Goal: Use online tool/utility

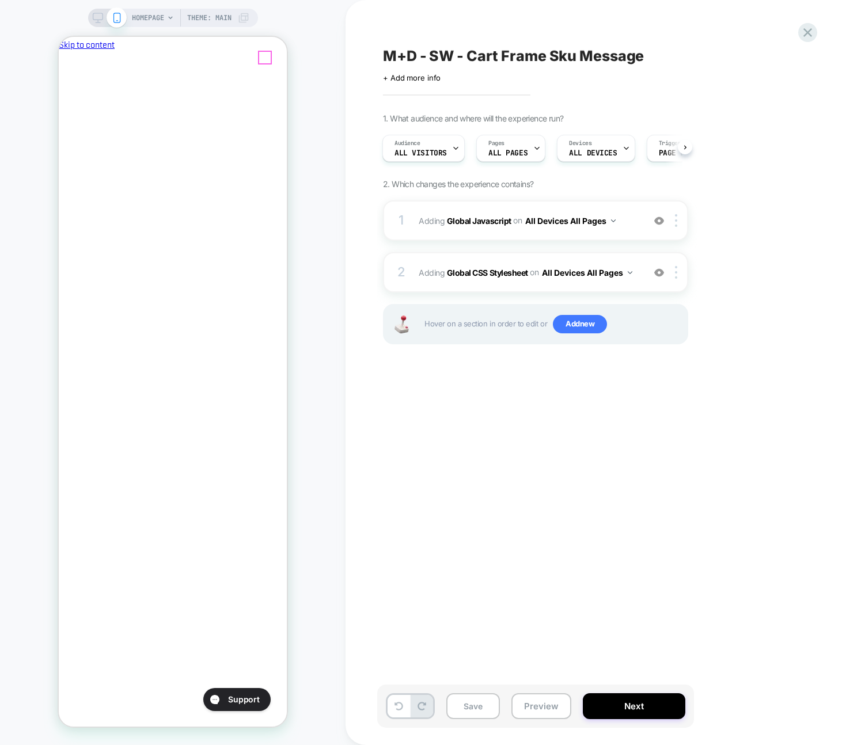
click at [63, 105] on icon "Close" at bounding box center [63, 105] width 0 height 0
click at [240, 80] on div at bounding box center [239, 75] width 13 height 13
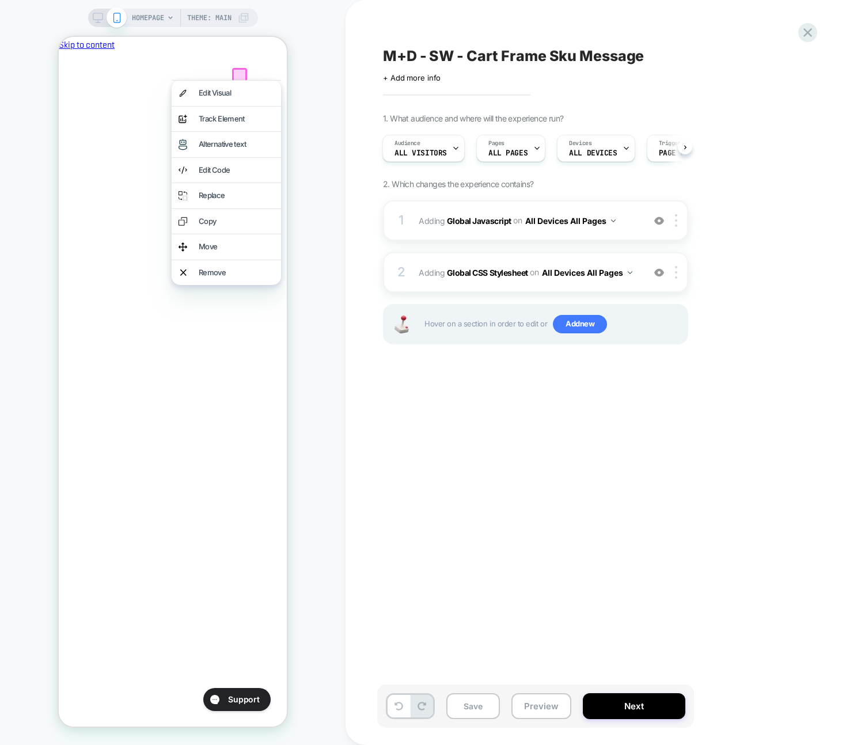
click at [236, 74] on div at bounding box center [239, 75] width 15 height 15
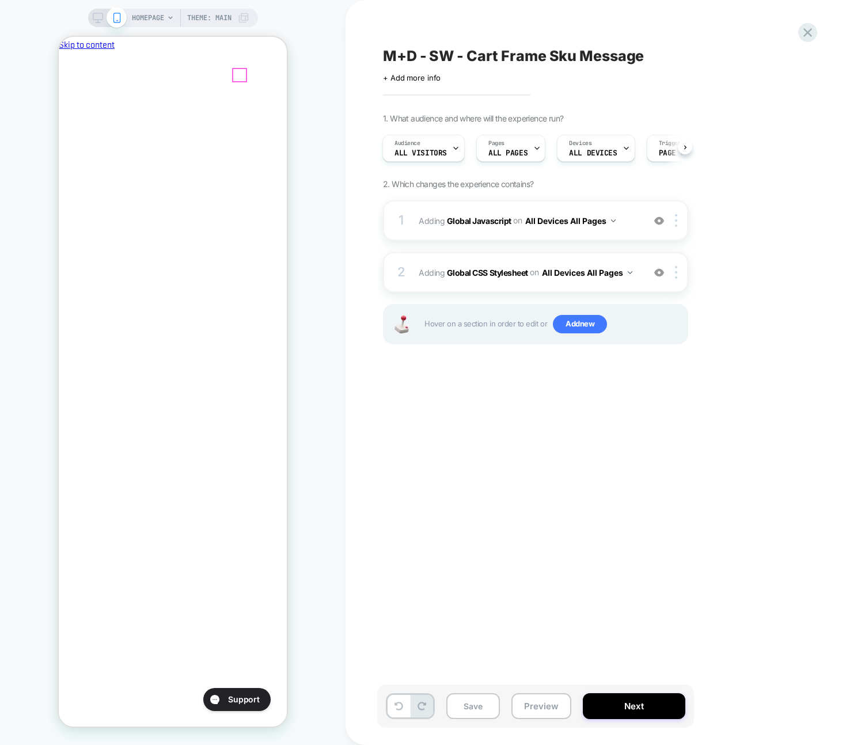
click at [236, 74] on div at bounding box center [239, 75] width 13 height 13
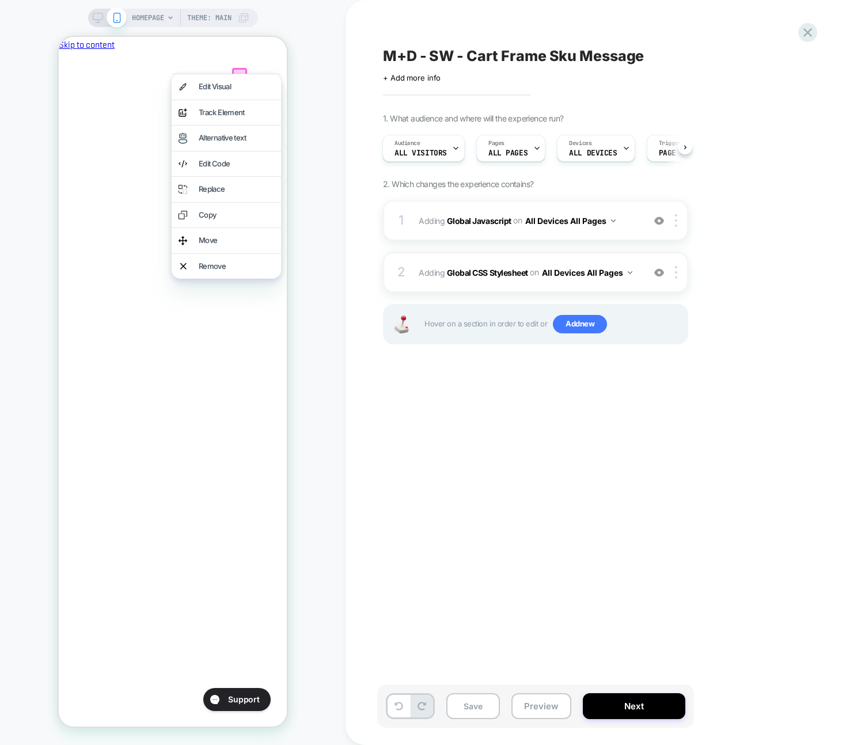
click at [237, 73] on div at bounding box center [239, 75] width 15 height 15
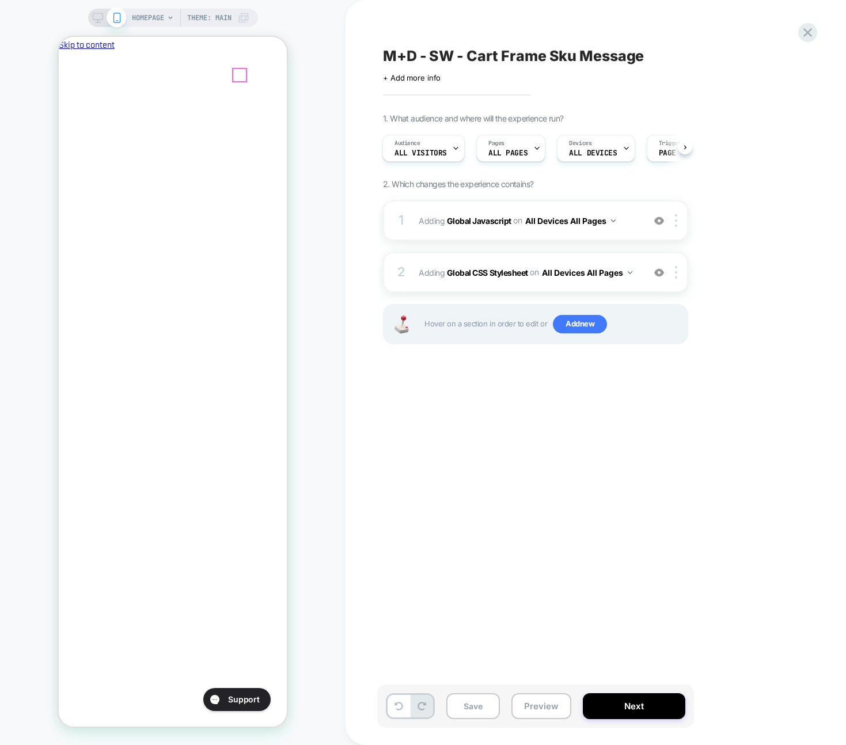
scroll to position [0, 0]
click at [238, 71] on div at bounding box center [239, 75] width 13 height 13
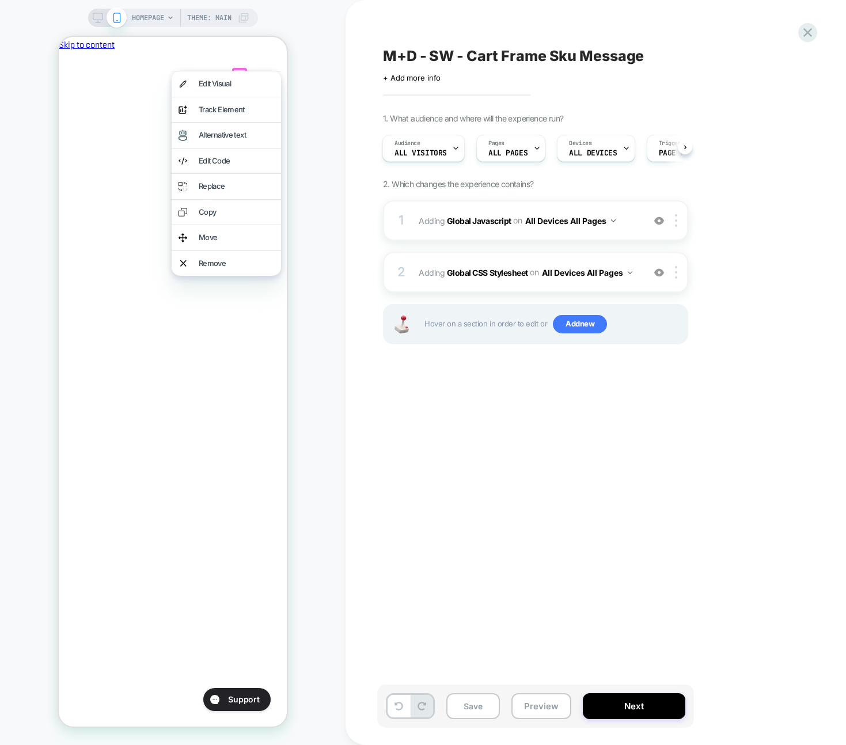
click at [238, 71] on div at bounding box center [226, 71] width 109 height 1
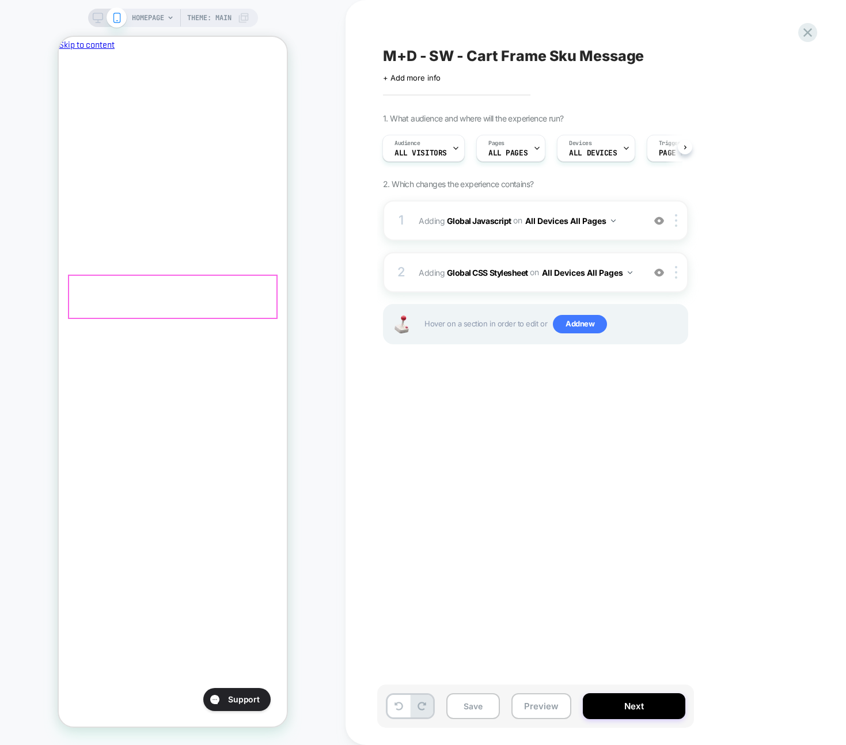
scroll to position [0, 198]
click at [535, 706] on button "Preview" at bounding box center [541, 706] width 60 height 26
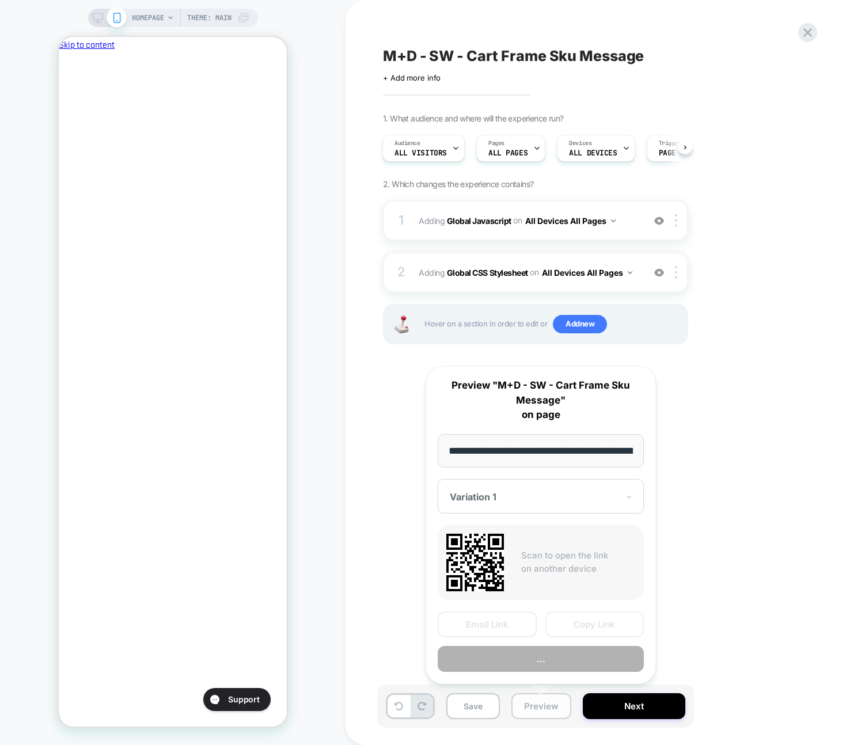
scroll to position [0, 48]
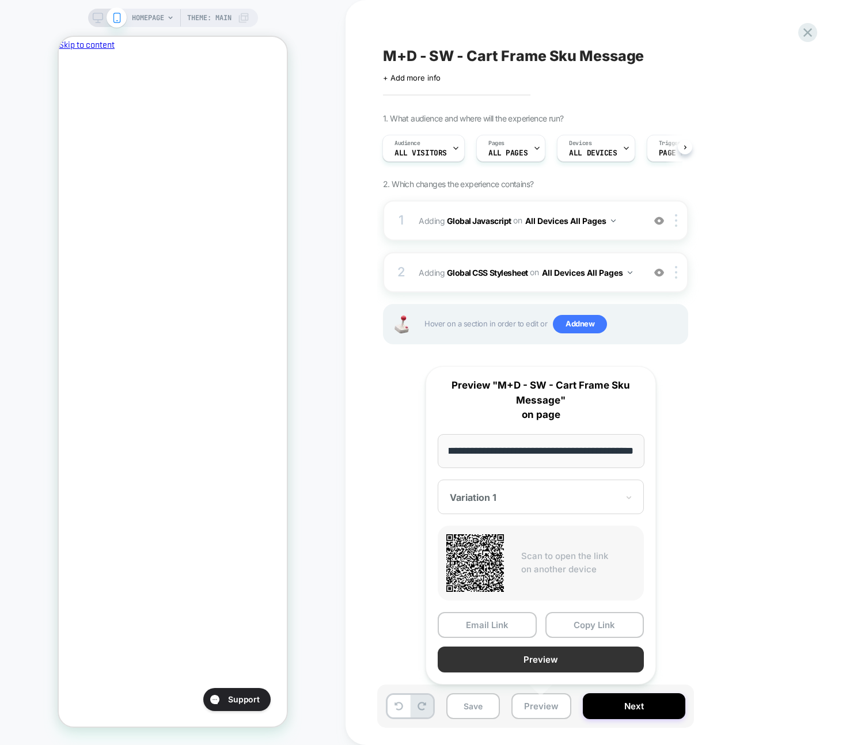
click at [511, 659] on button "Preview" at bounding box center [541, 660] width 206 height 26
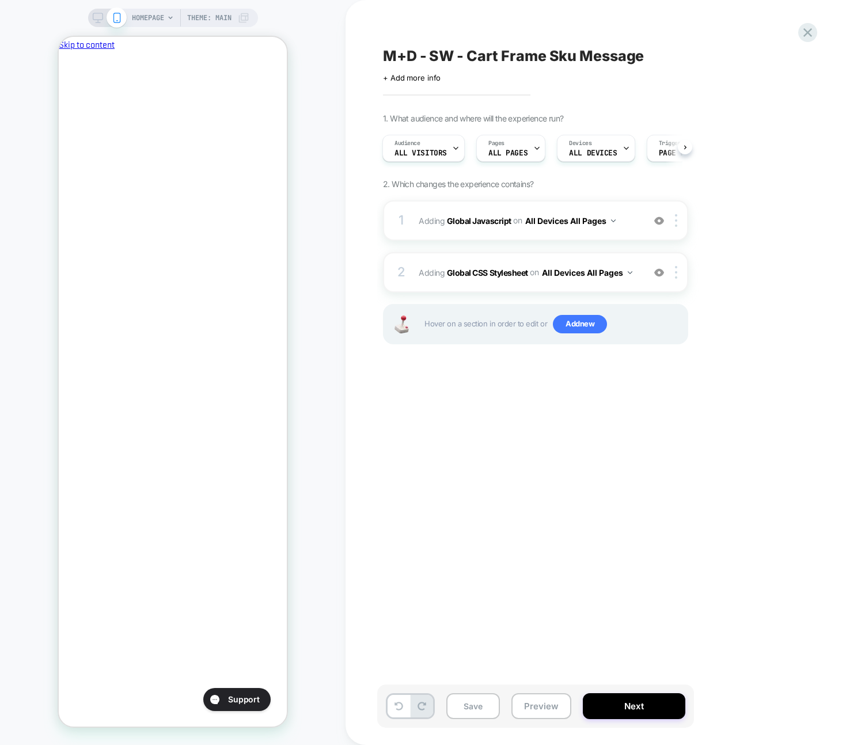
scroll to position [0, 198]
